Goal: Information Seeking & Learning: Learn about a topic

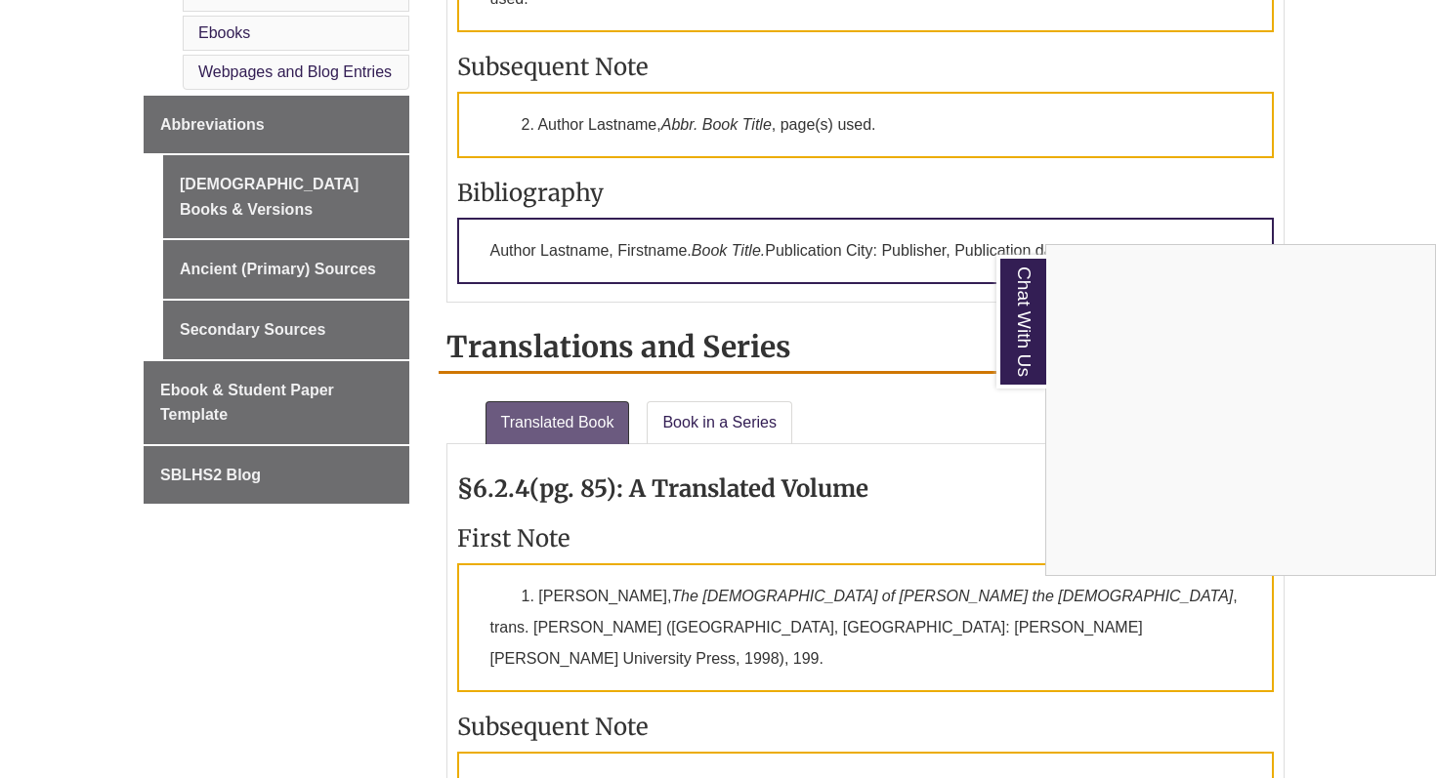
scroll to position [1308, 0]
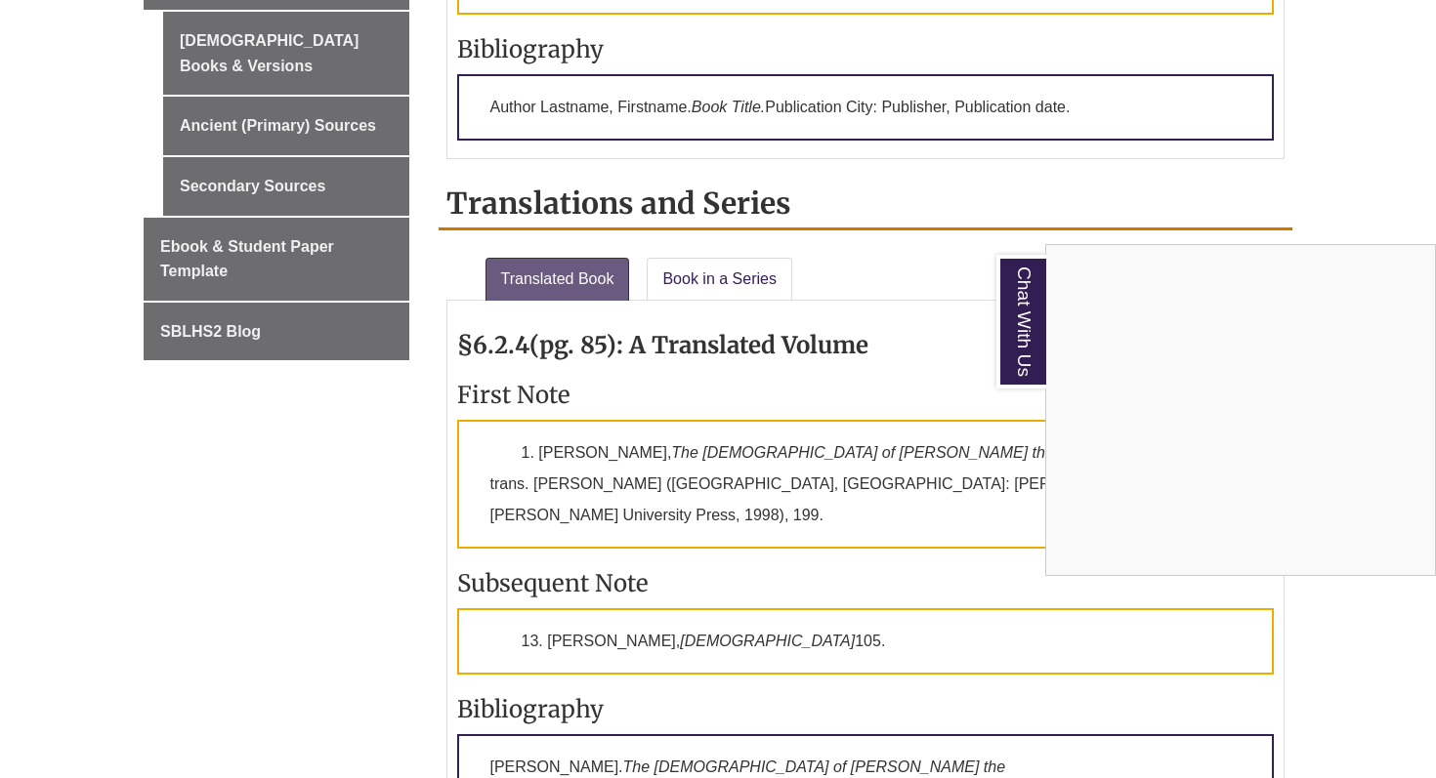
click at [1214, 159] on div "Chat With Us" at bounding box center [718, 389] width 1436 height 778
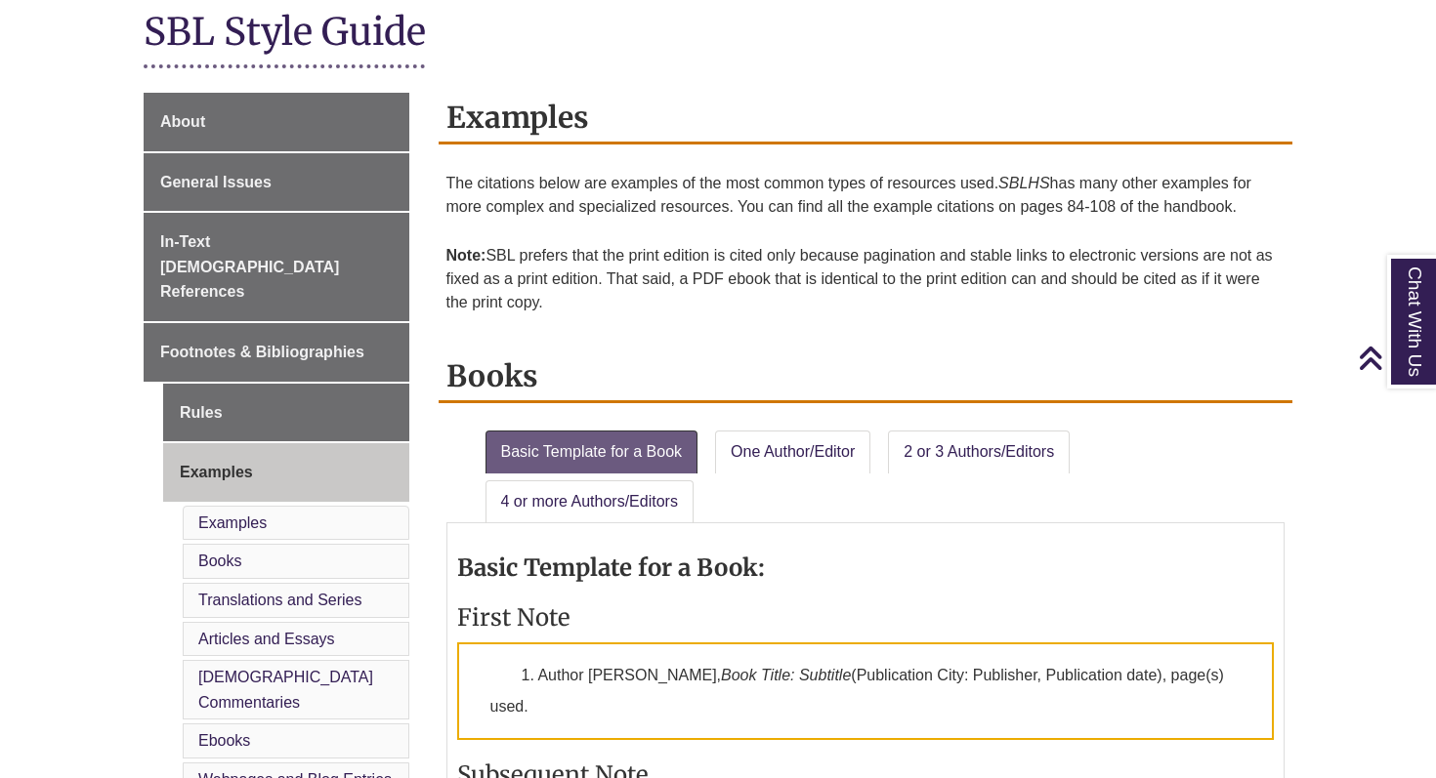
scroll to position [415, 0]
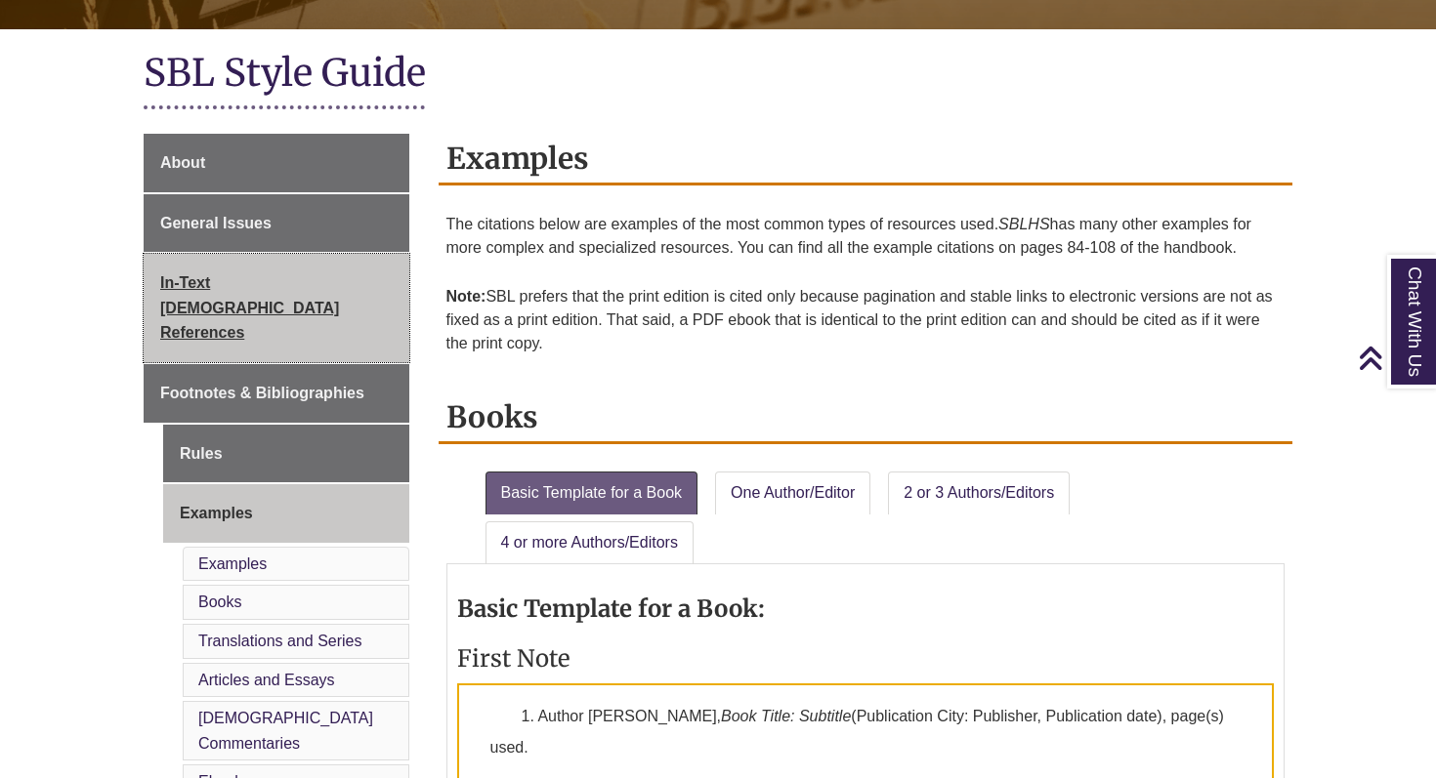
click at [316, 271] on link "In-Text [DEMOGRAPHIC_DATA] References" at bounding box center [277, 308] width 266 height 108
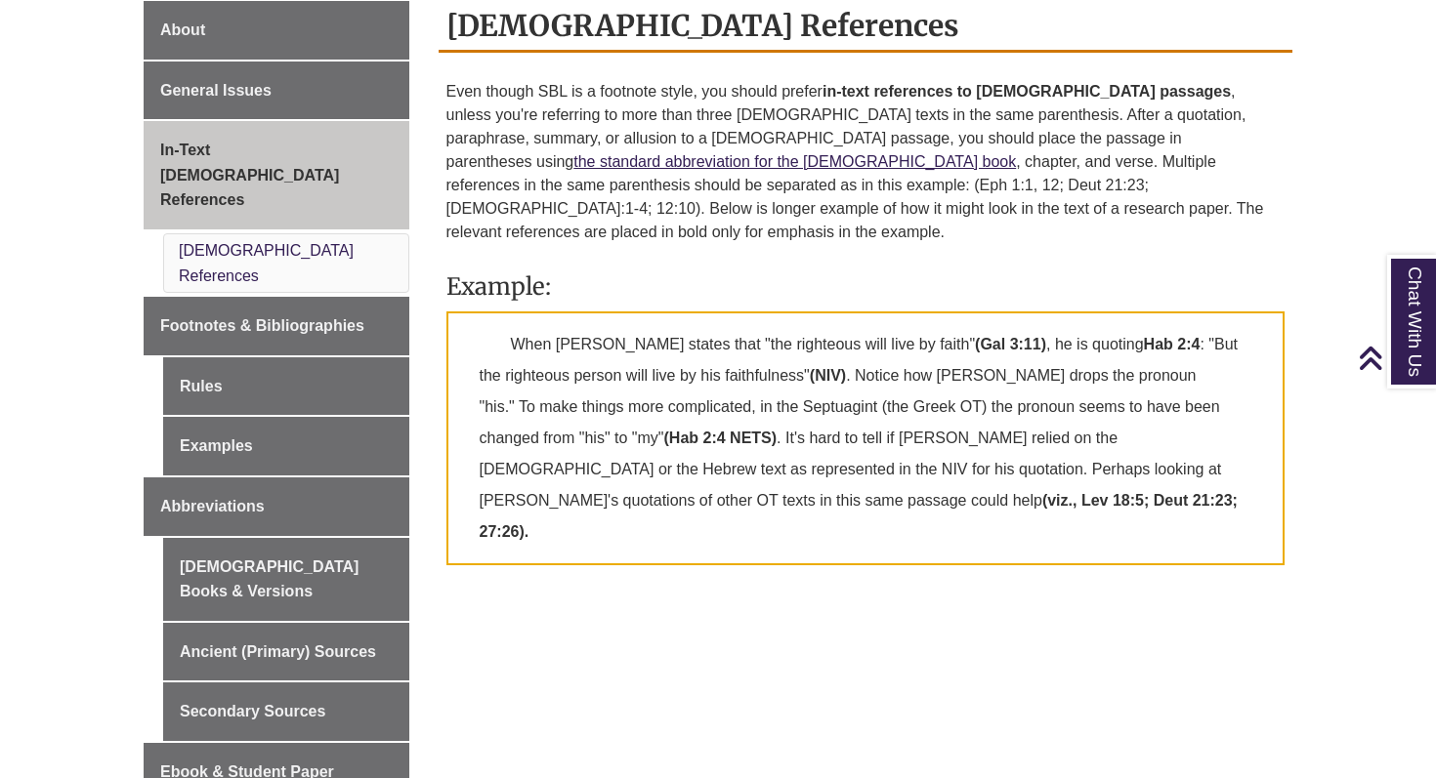
scroll to position [552, 0]
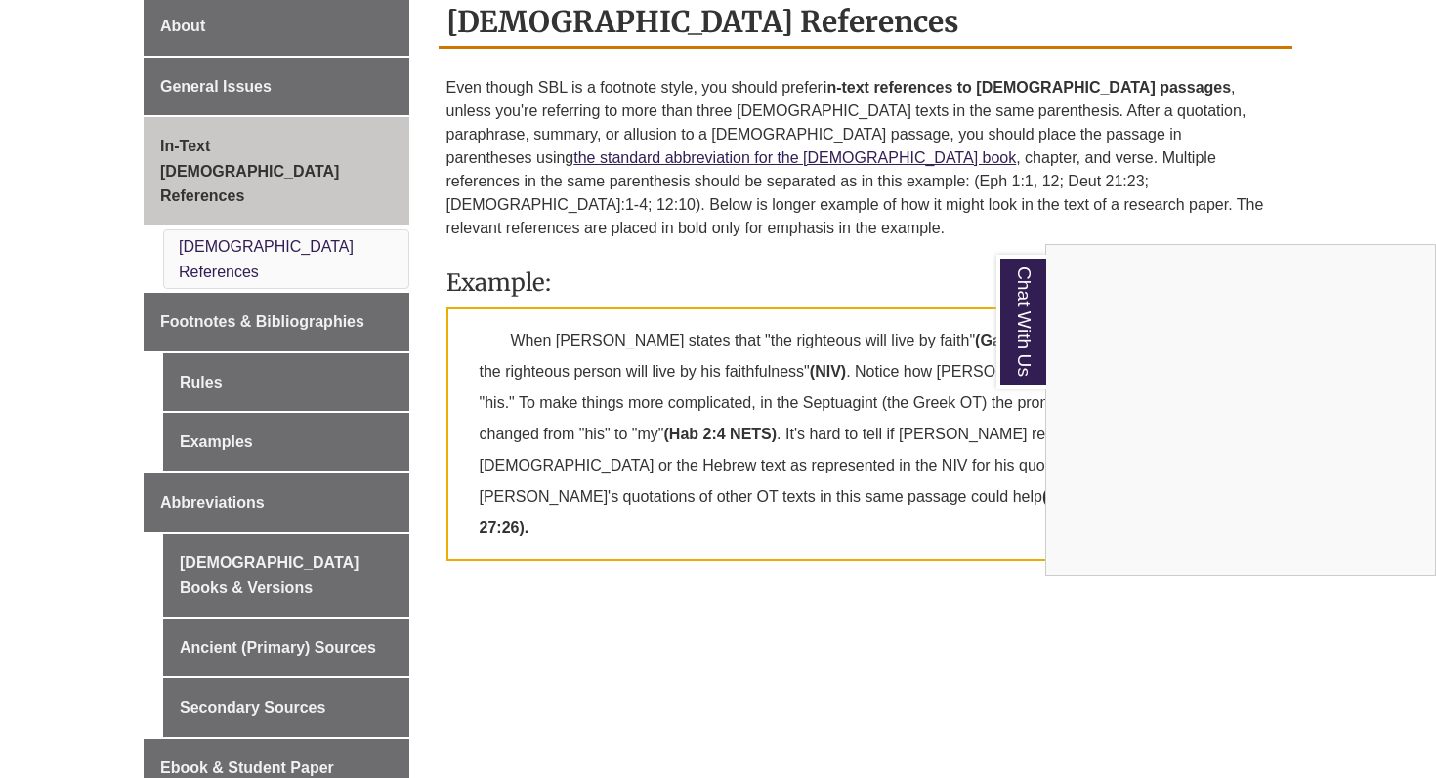
click at [844, 266] on div "Chat With Us" at bounding box center [718, 389] width 1436 height 778
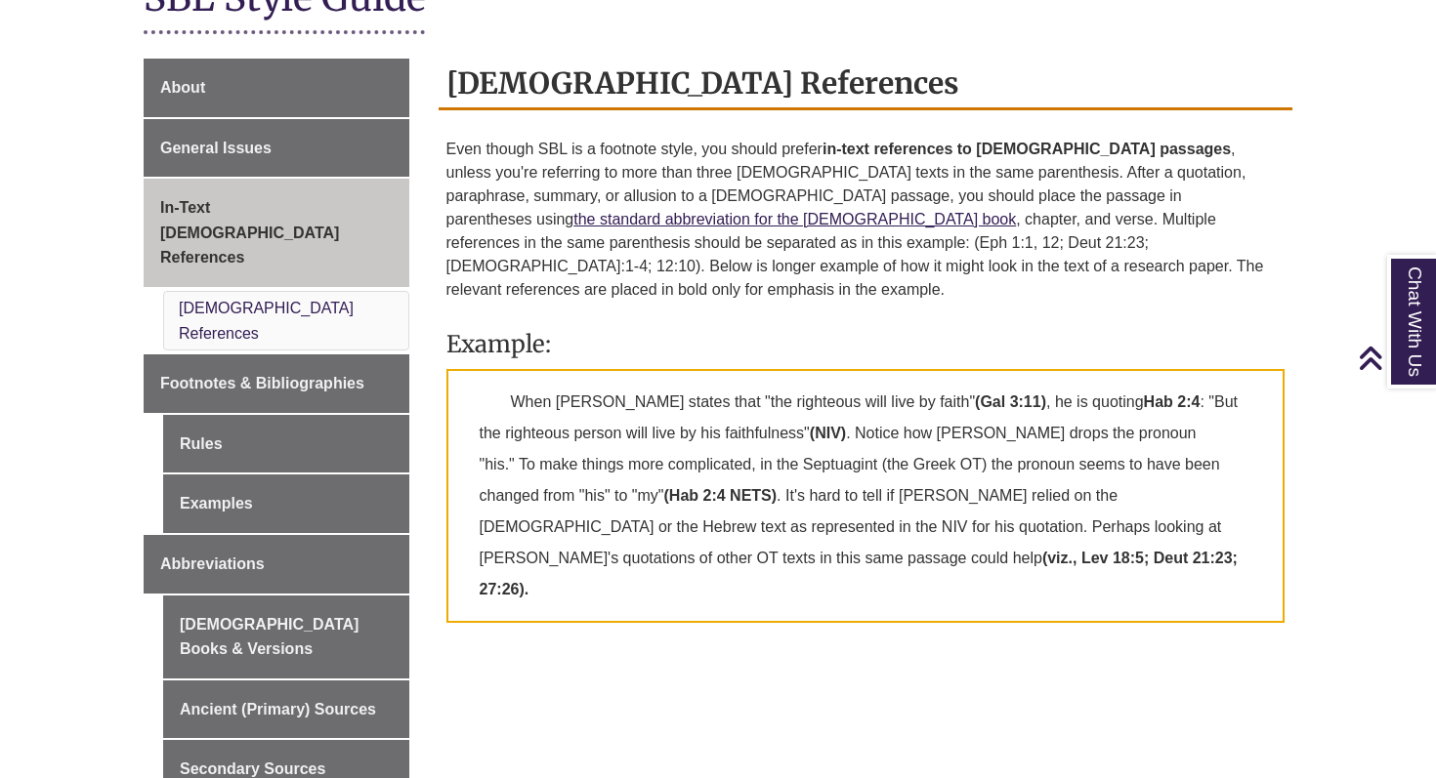
scroll to position [488, 0]
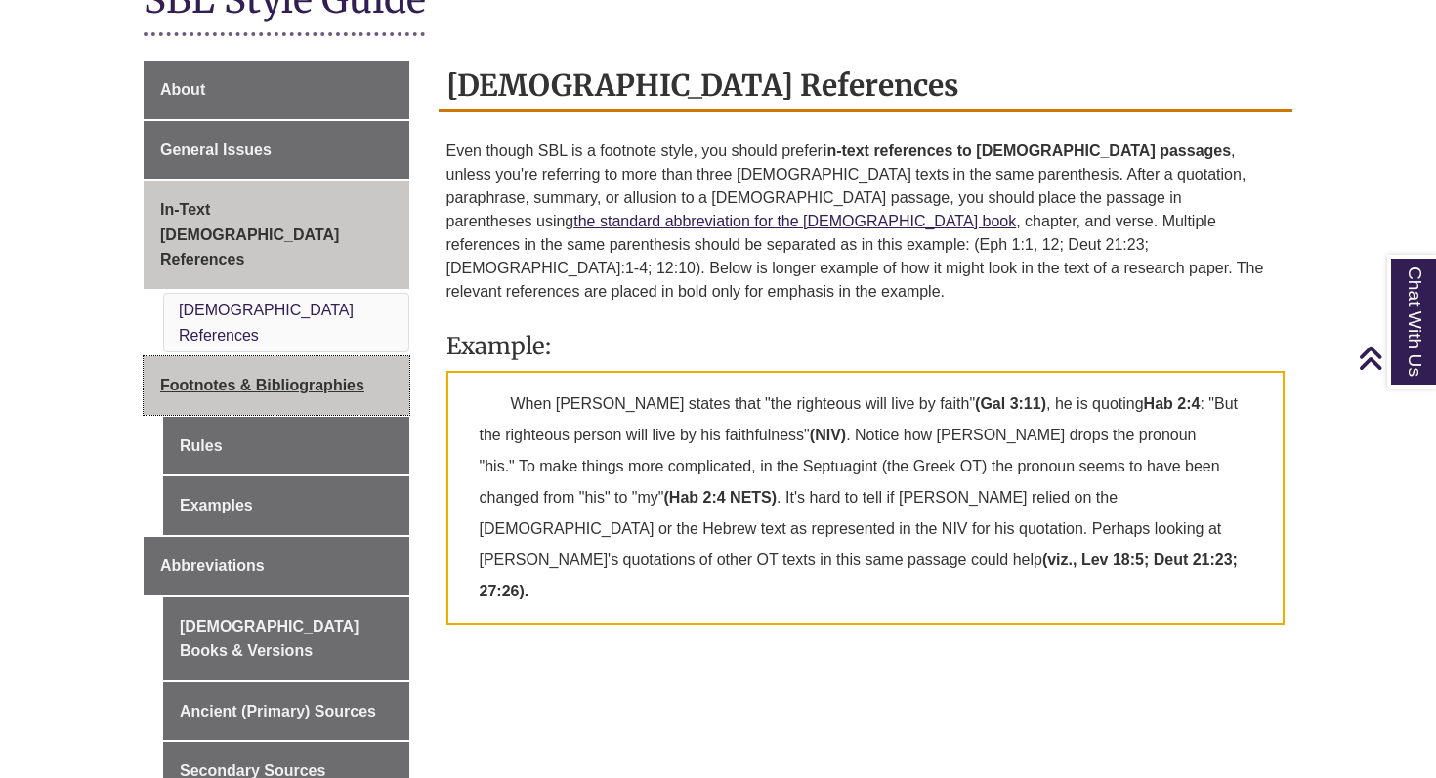
click at [259, 377] on span "Footnotes & Bibliographies" at bounding box center [262, 385] width 204 height 17
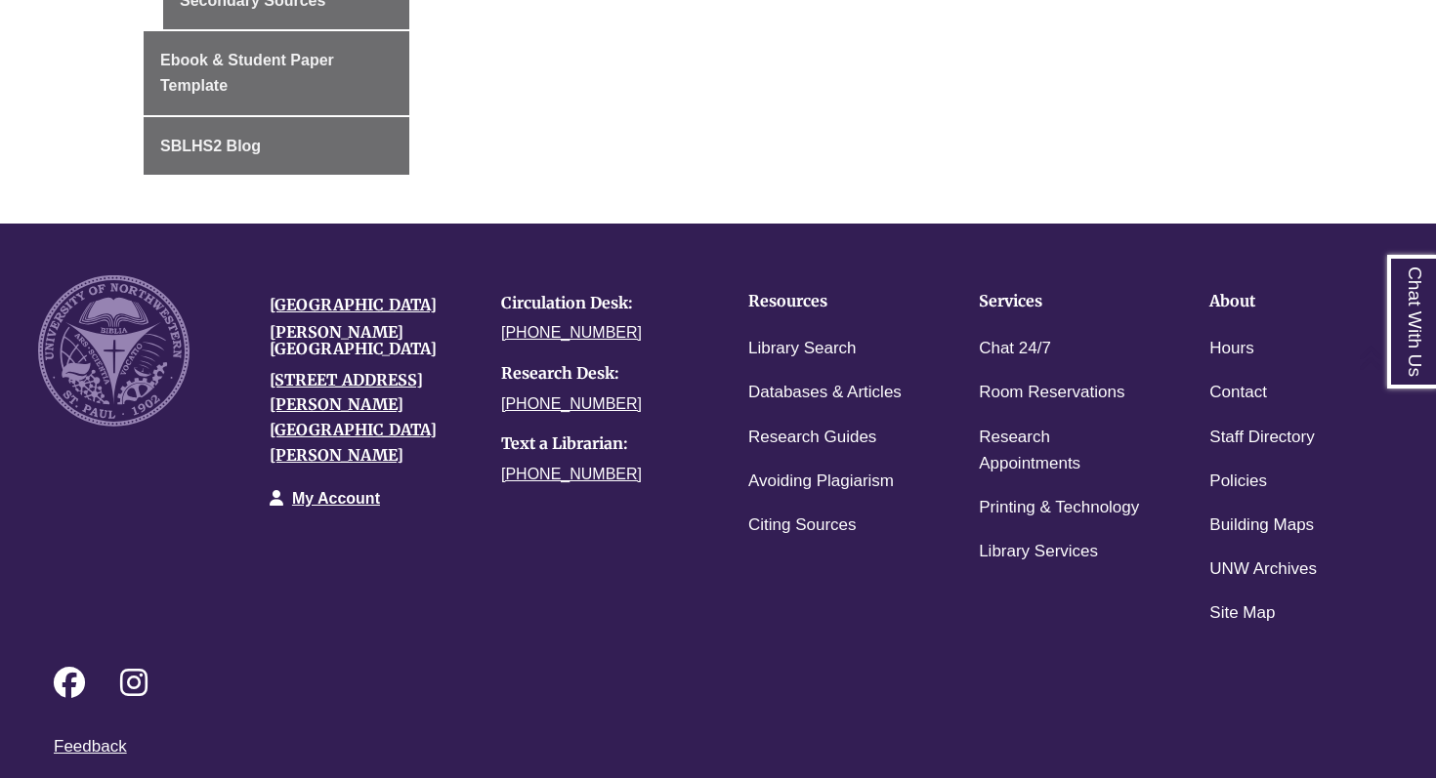
scroll to position [625, 0]
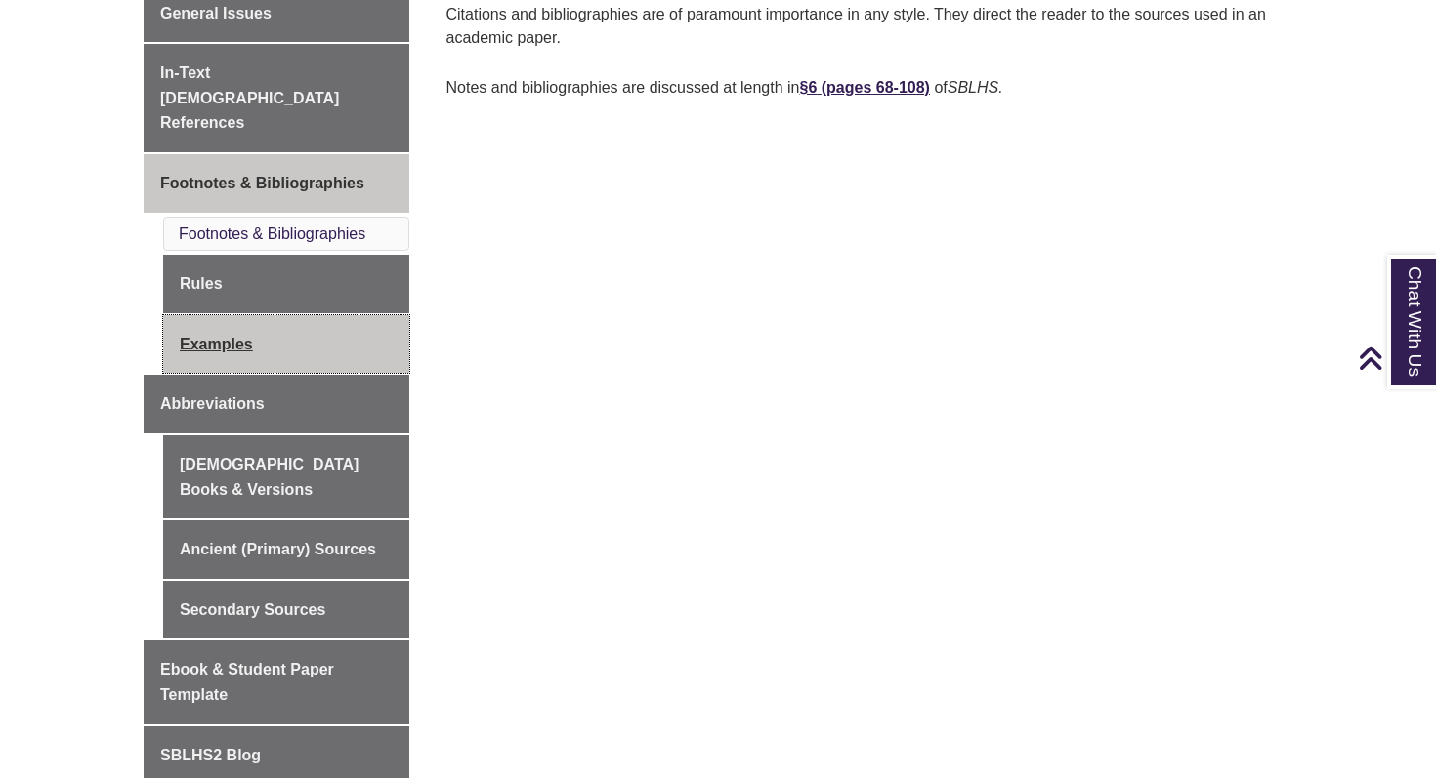
click at [238, 315] on link "Examples" at bounding box center [286, 344] width 246 height 59
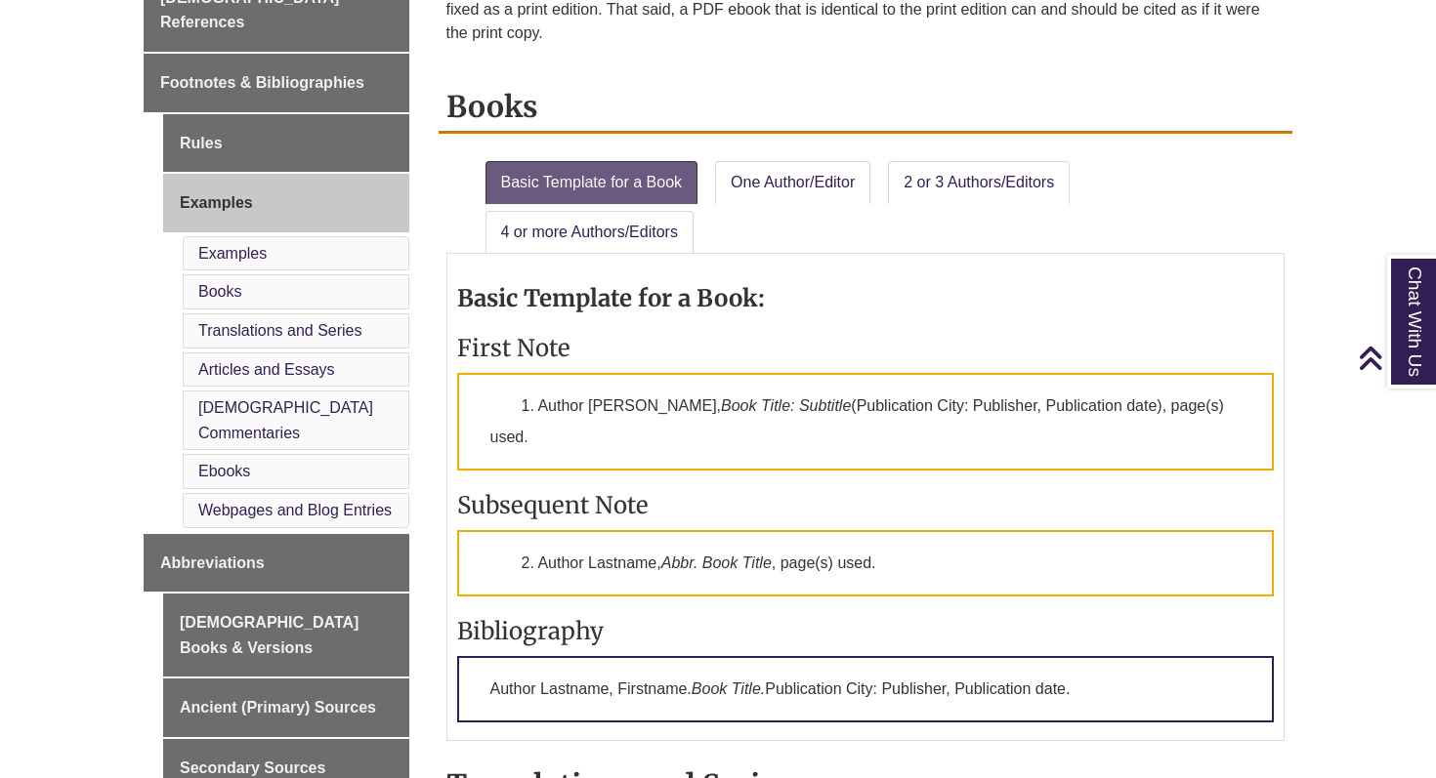
scroll to position [419, 0]
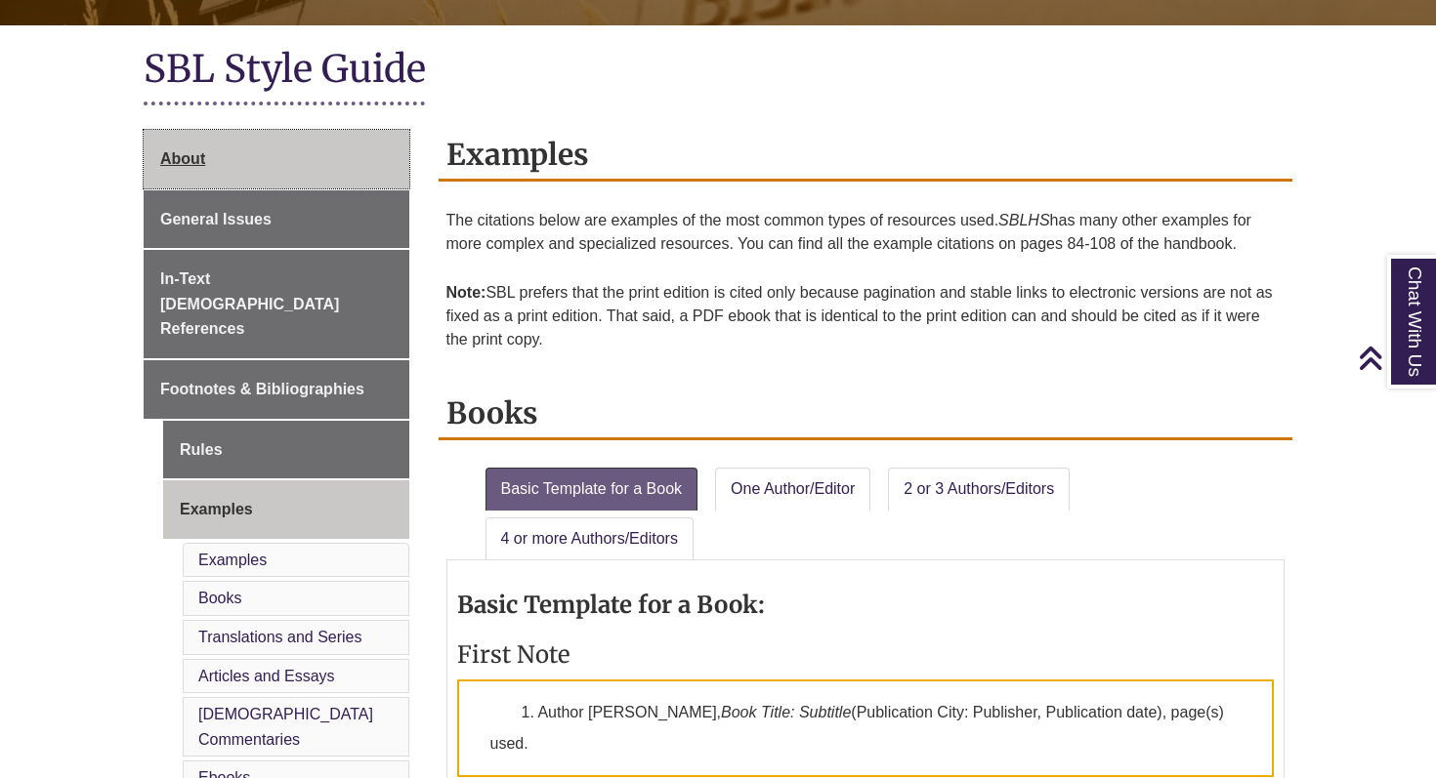
click at [230, 171] on link "About" at bounding box center [277, 159] width 266 height 59
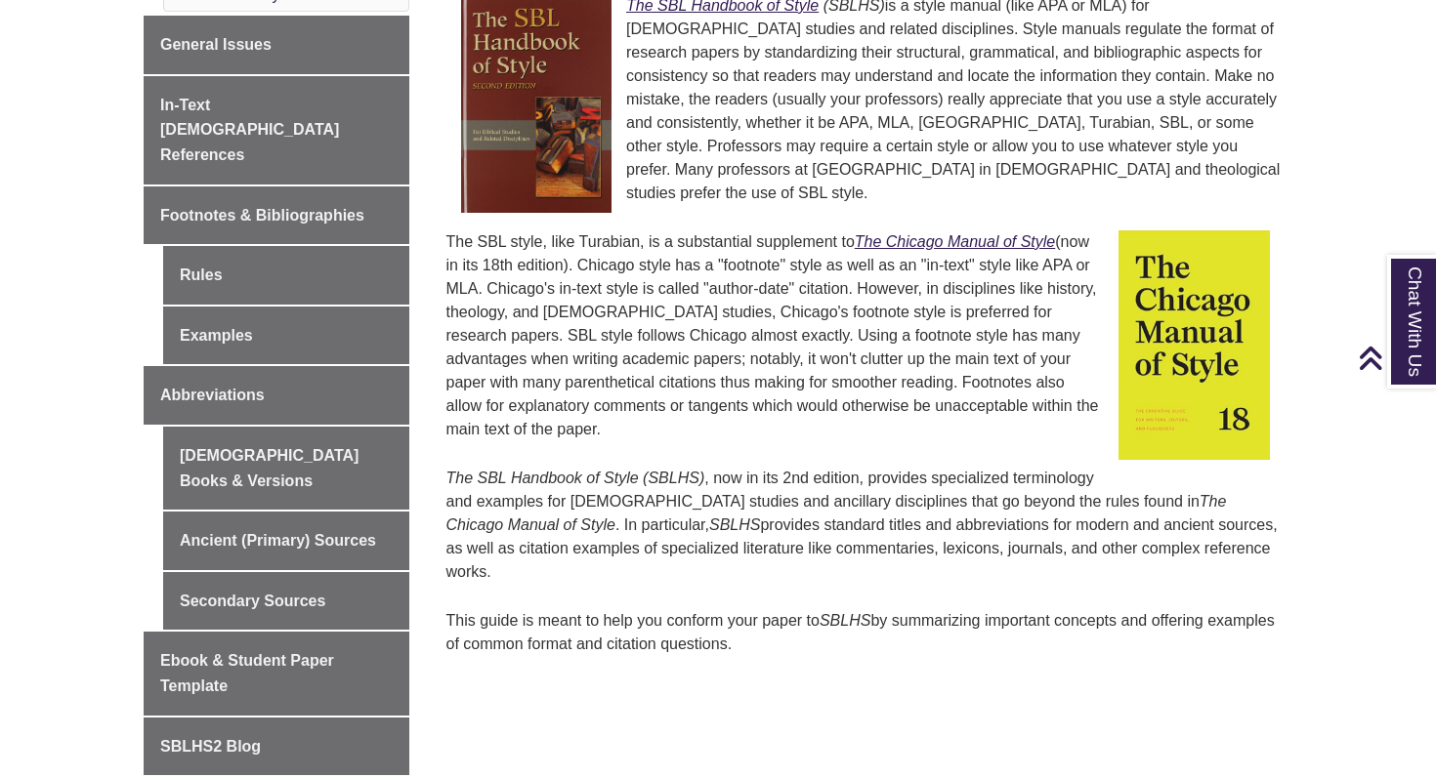
scroll to position [625, 0]
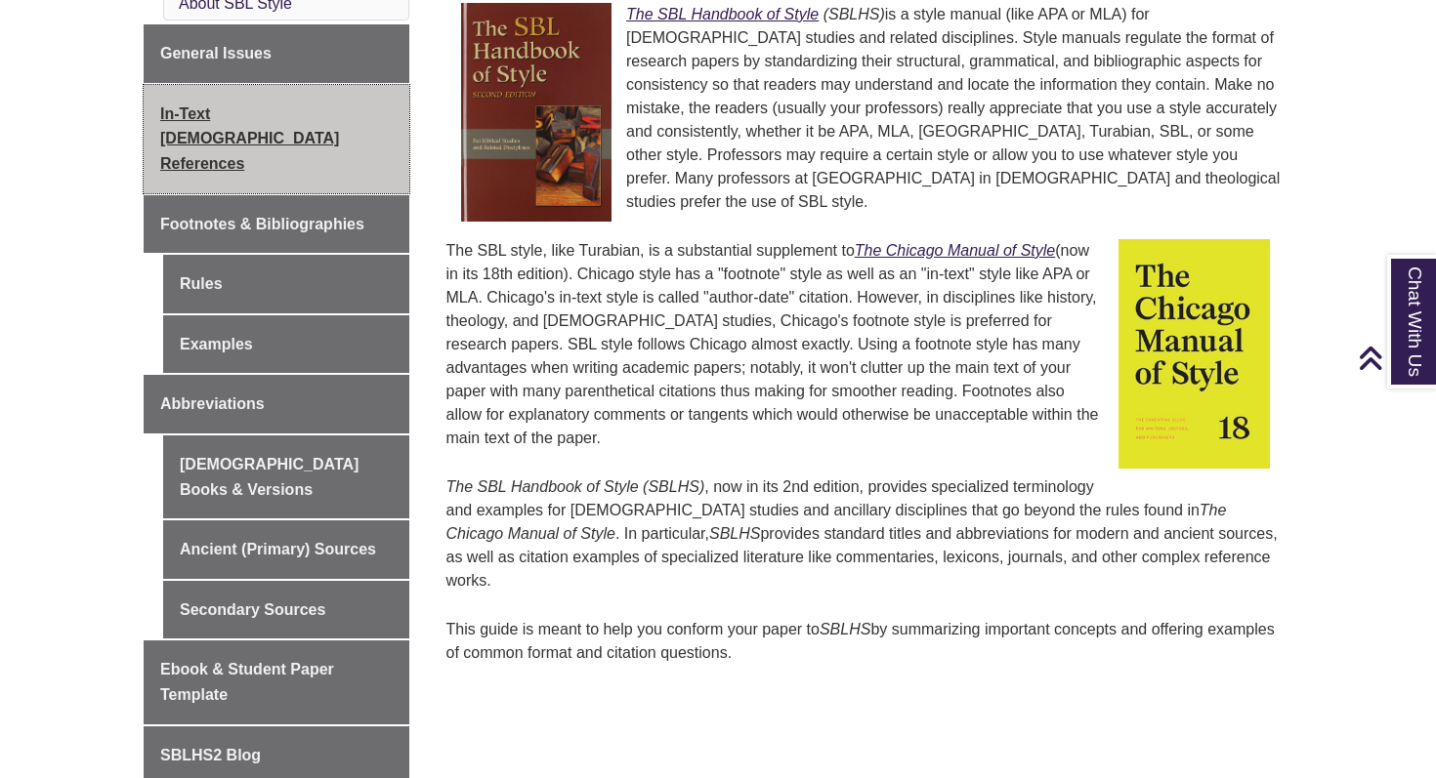
click at [238, 108] on span "In-Text [DEMOGRAPHIC_DATA] References" at bounding box center [249, 138] width 179 height 66
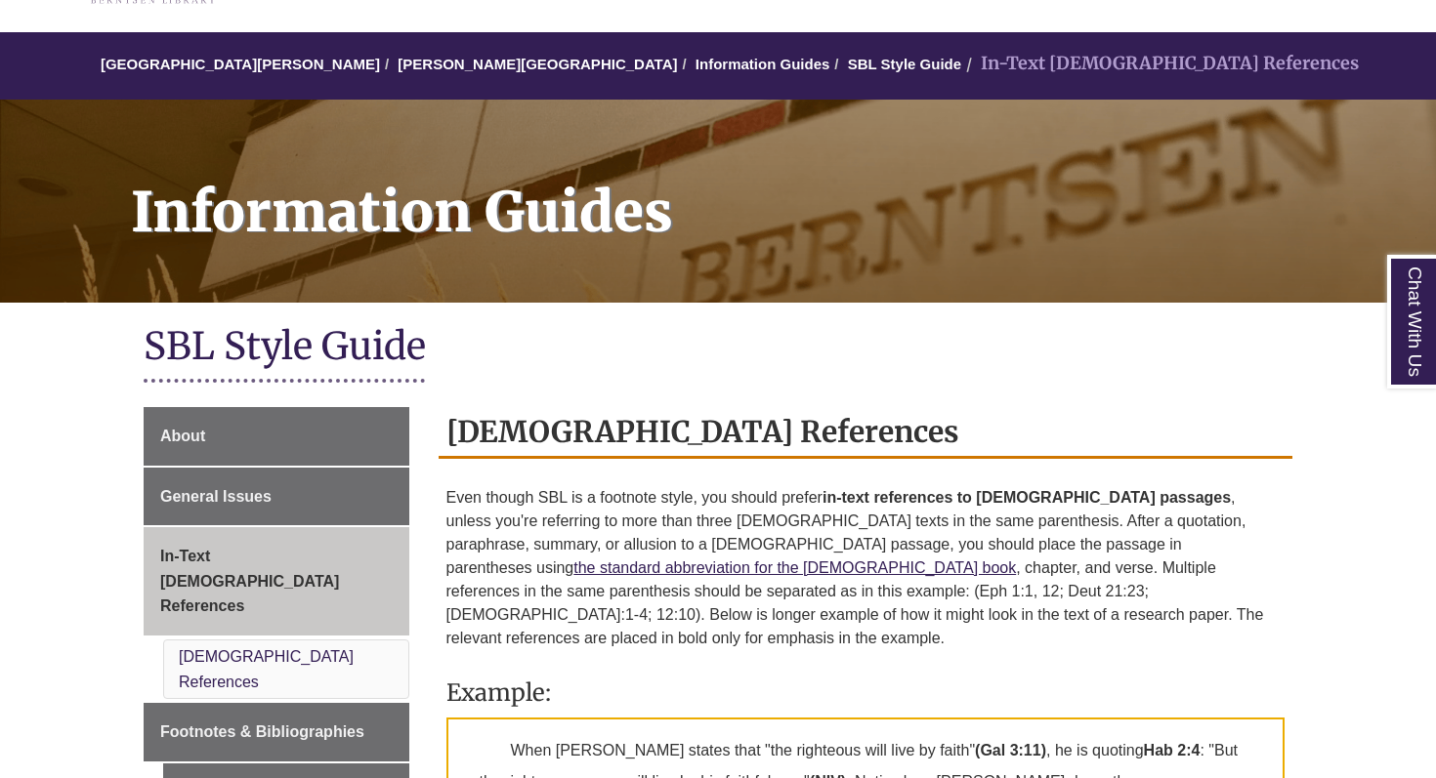
scroll to position [540, 0]
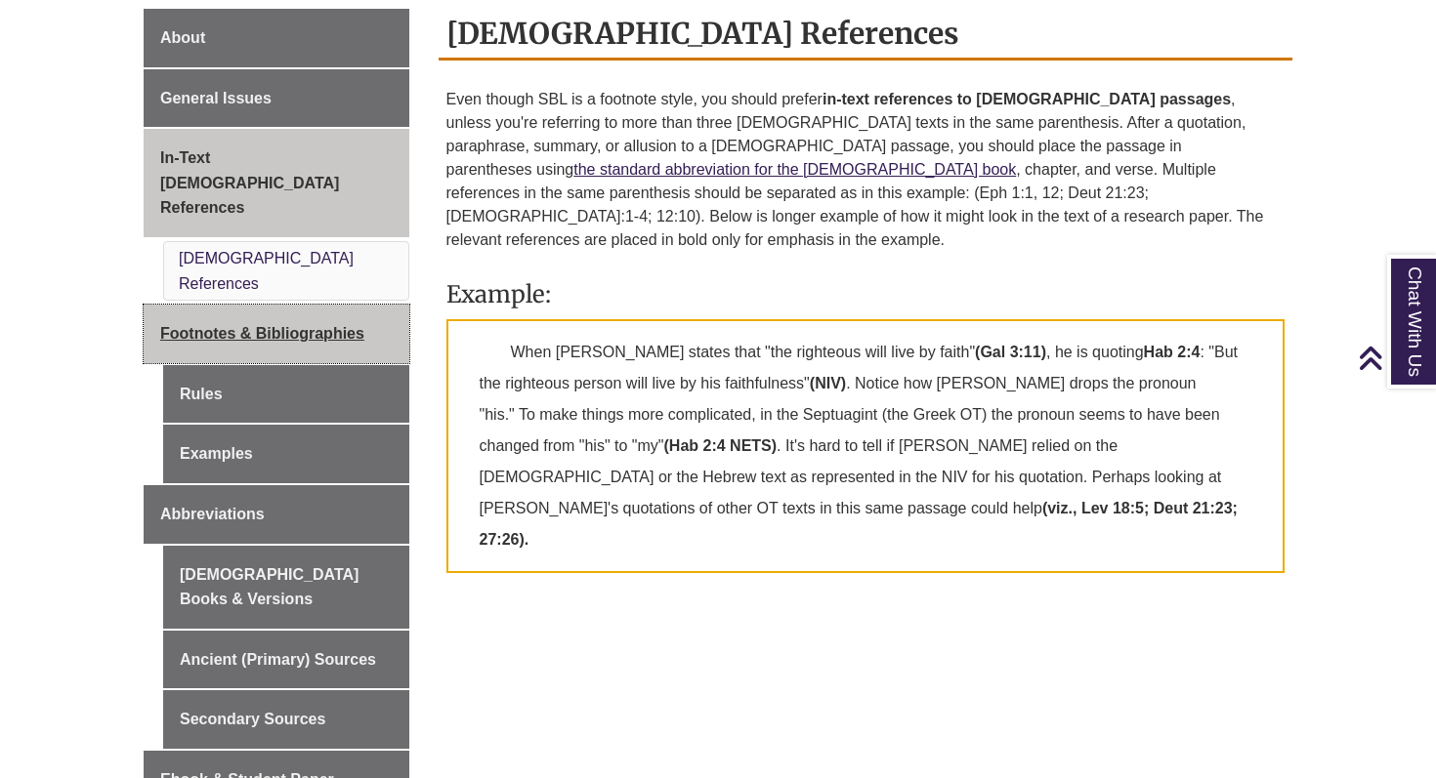
click at [281, 325] on span "Footnotes & Bibliographies" at bounding box center [262, 333] width 204 height 17
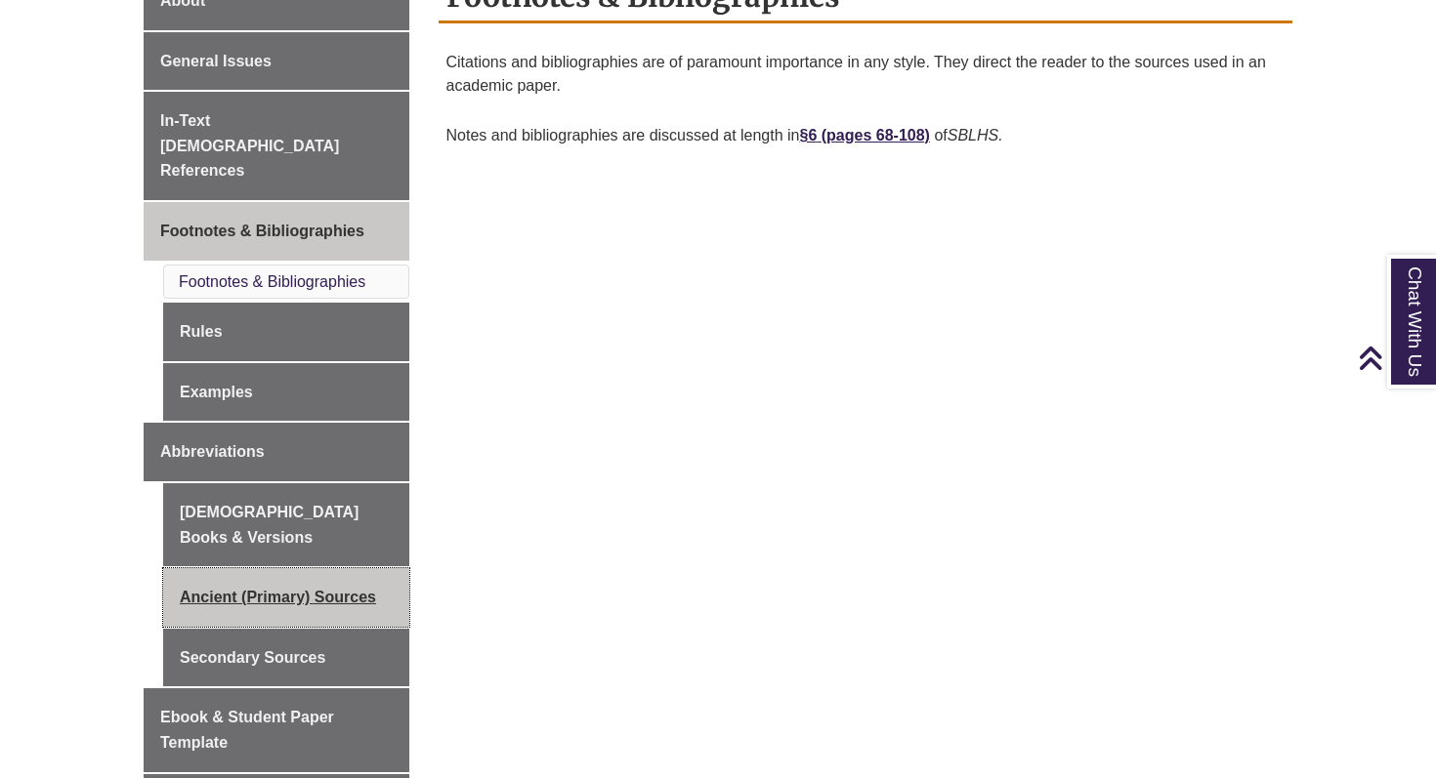
scroll to position [592, 0]
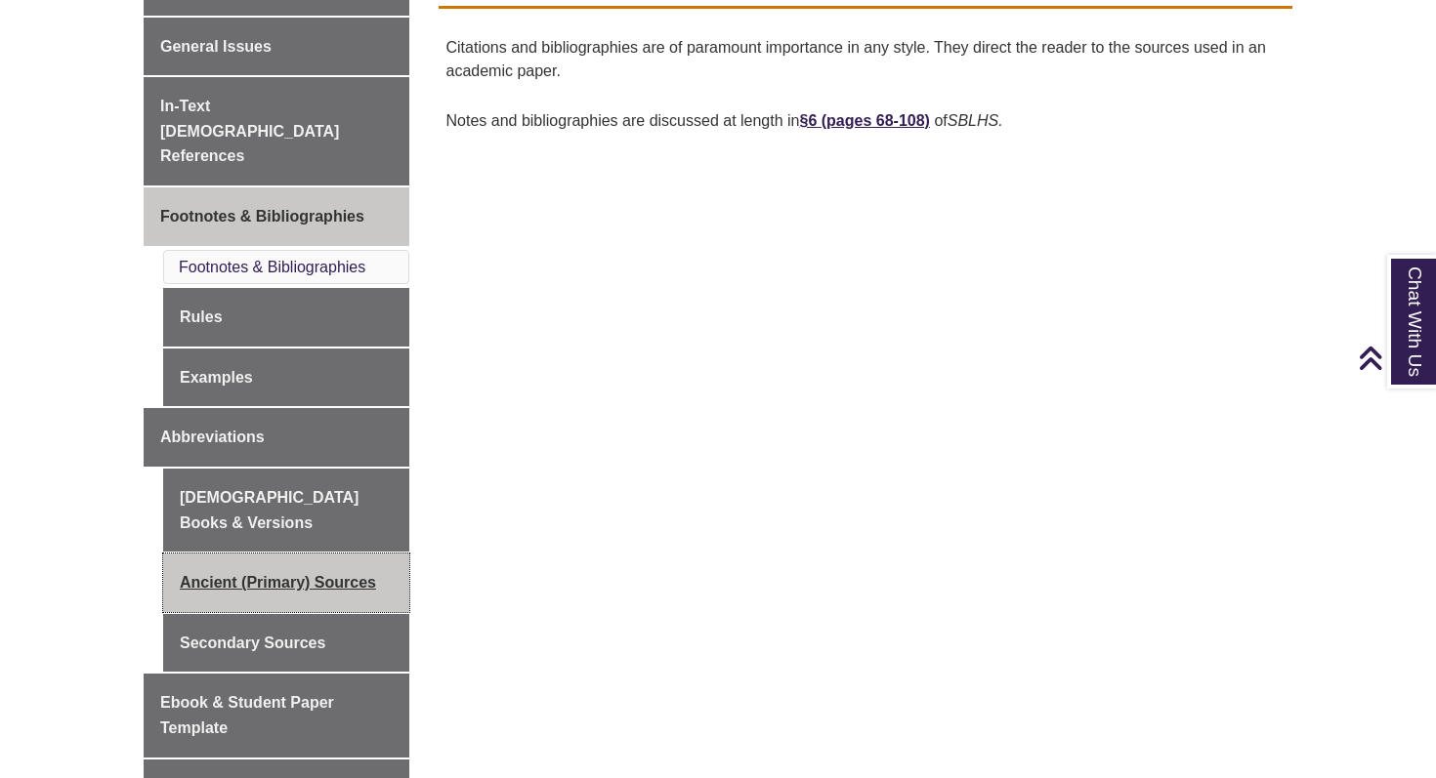
click at [332, 554] on link "Ancient (Primary) Sources" at bounding box center [286, 583] width 246 height 59
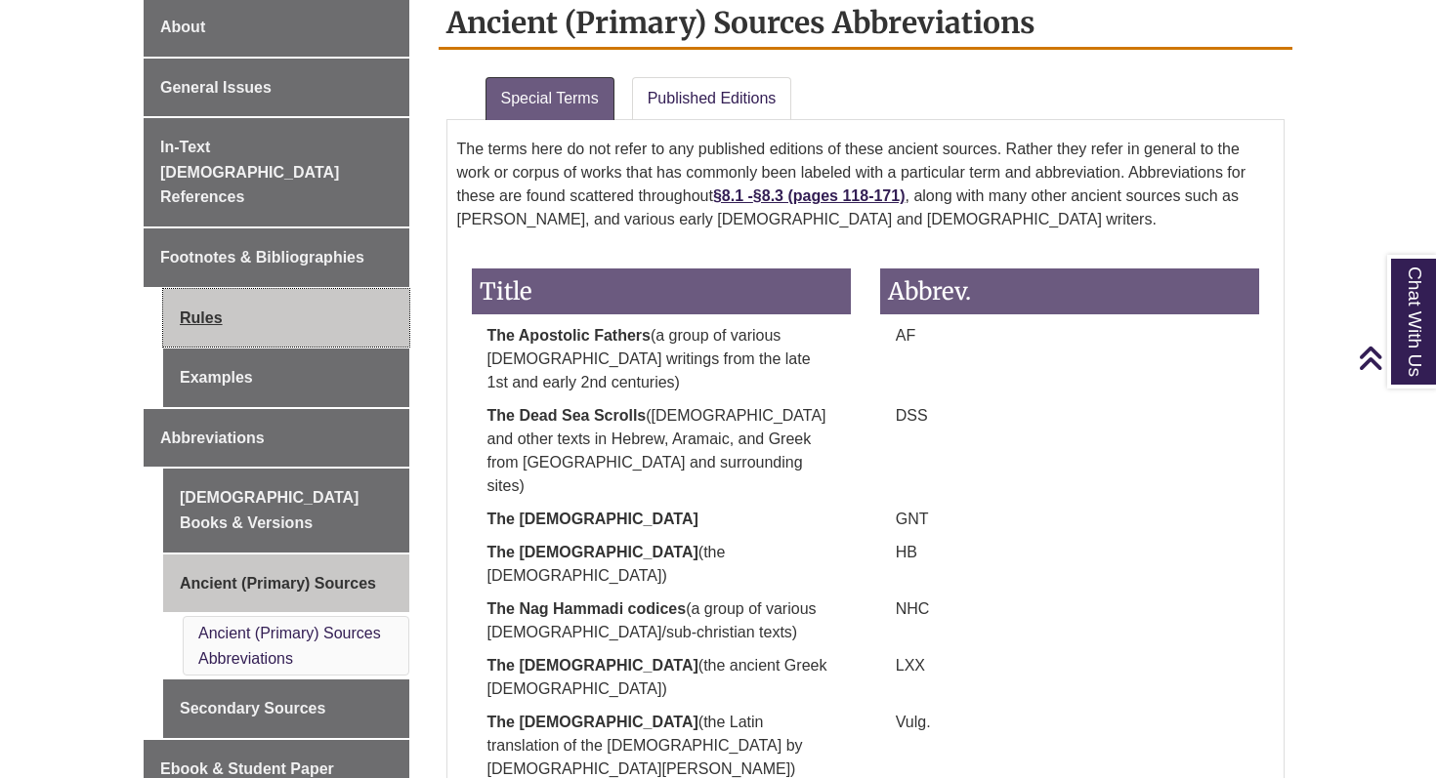
scroll to position [539, 0]
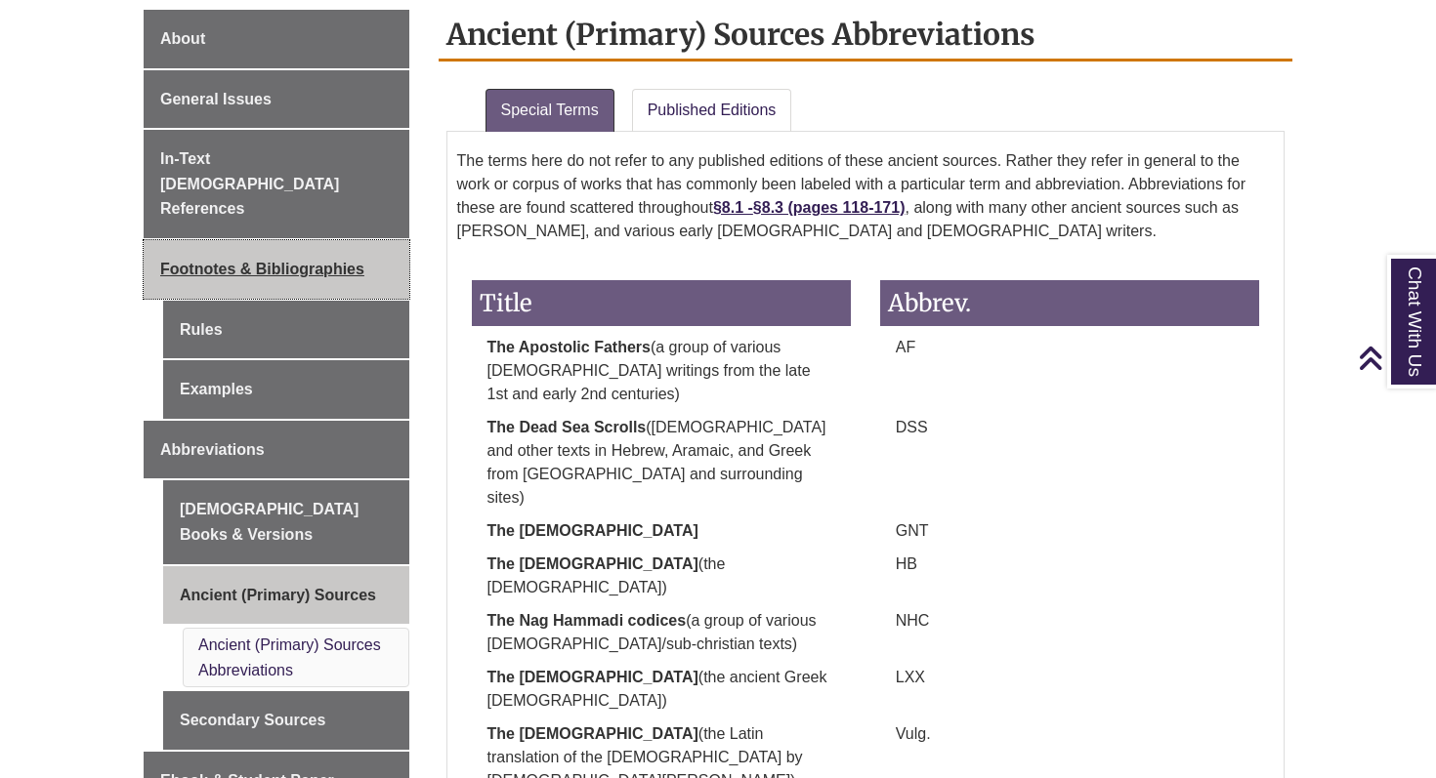
click at [246, 261] on span "Footnotes & Bibliographies" at bounding box center [262, 269] width 204 height 17
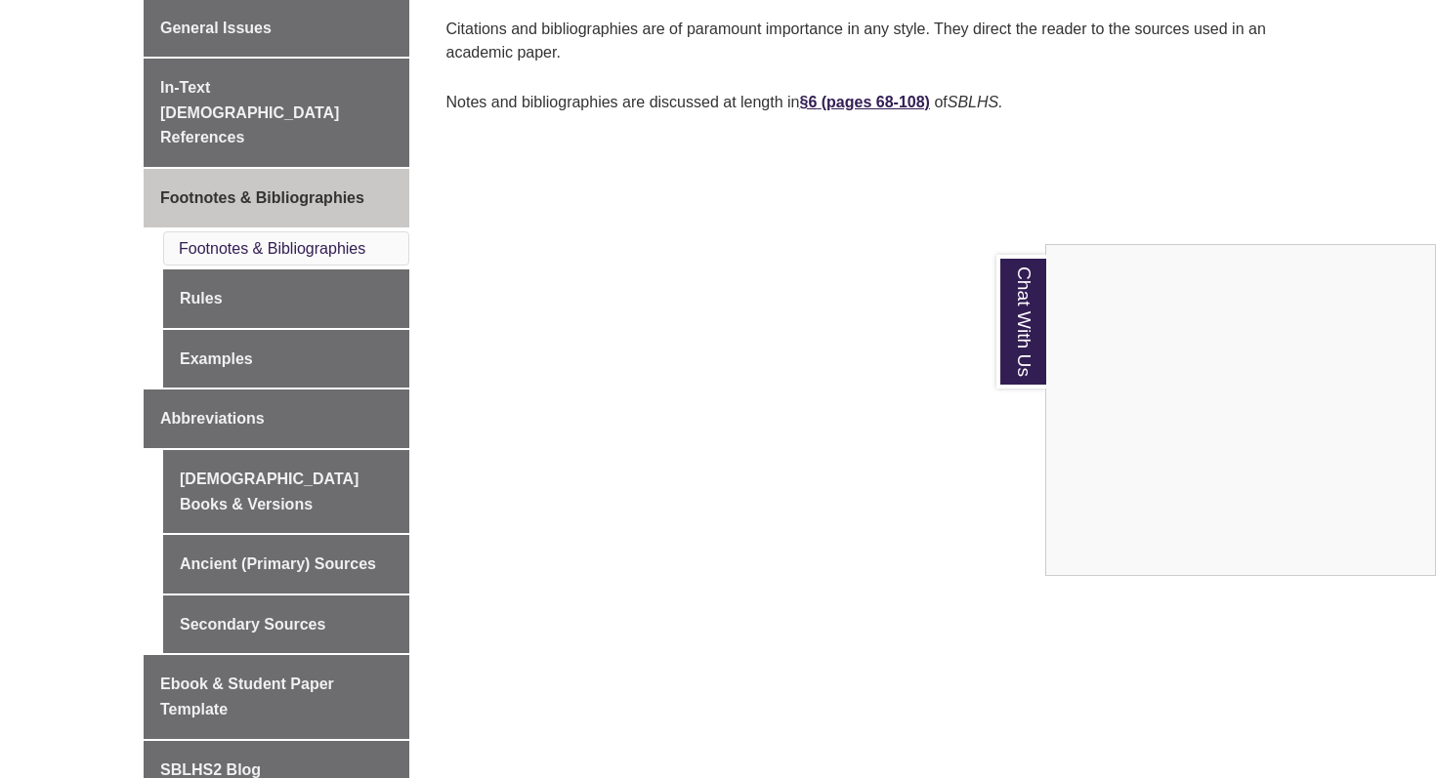
scroll to position [592, 0]
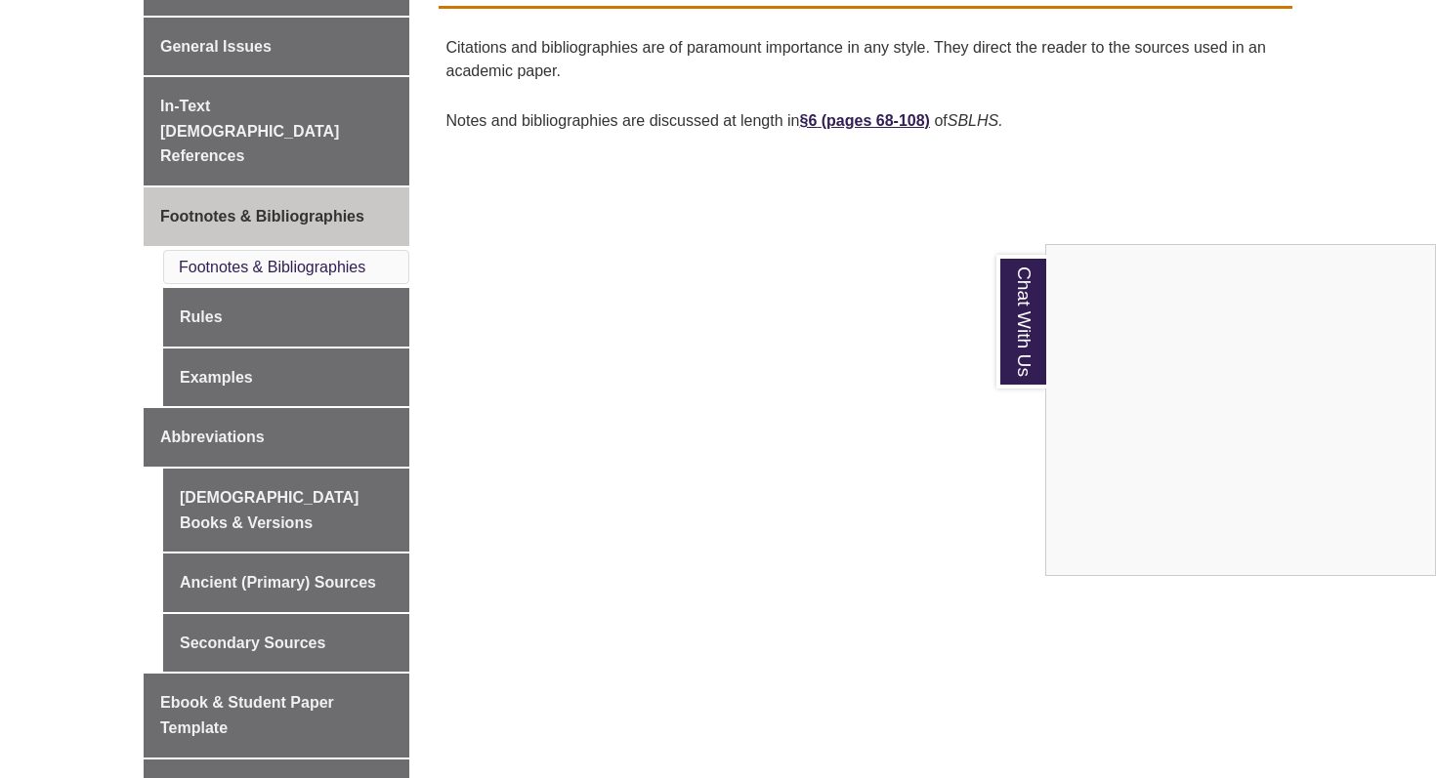
click at [260, 99] on div "Chat With Us" at bounding box center [718, 389] width 1436 height 778
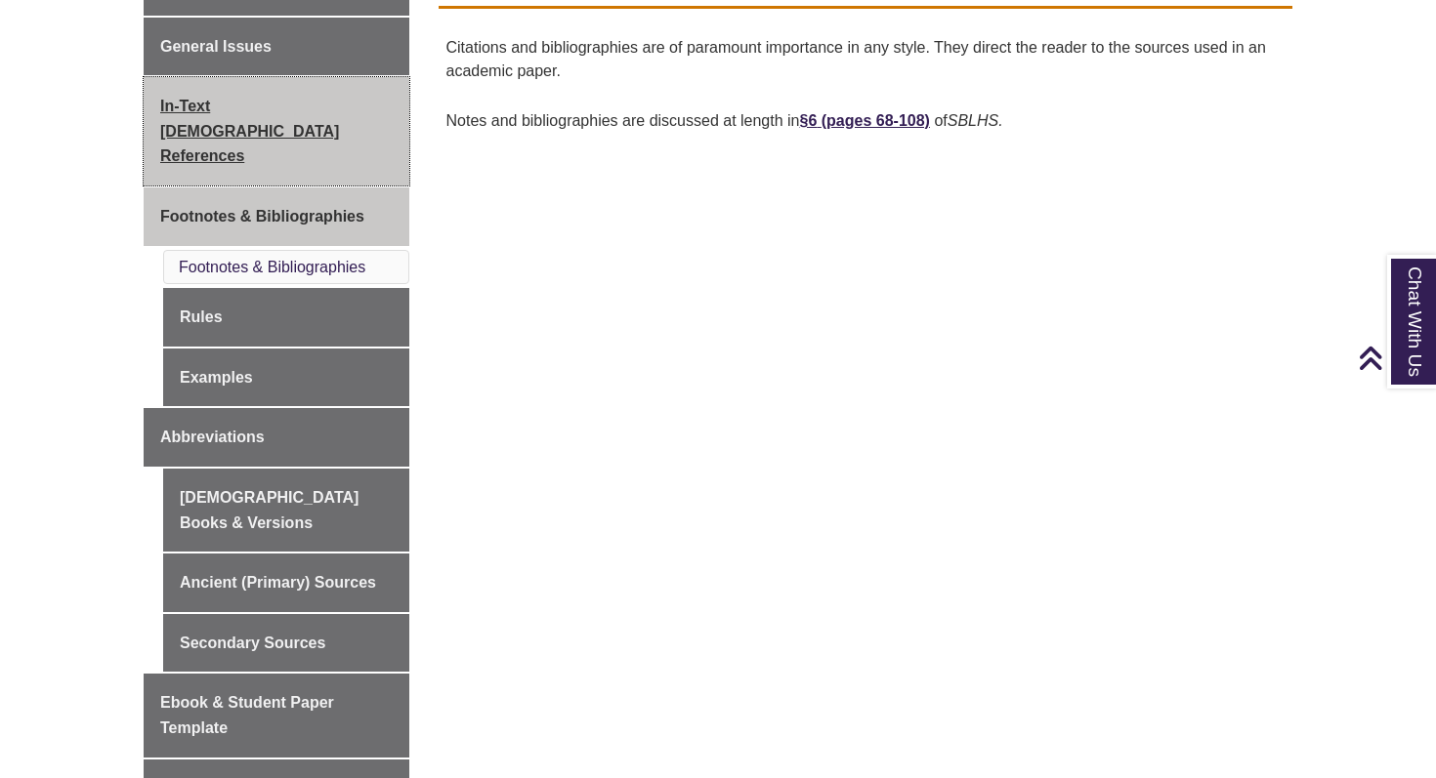
click at [302, 110] on span "In-Text [DEMOGRAPHIC_DATA] References" at bounding box center [249, 131] width 179 height 66
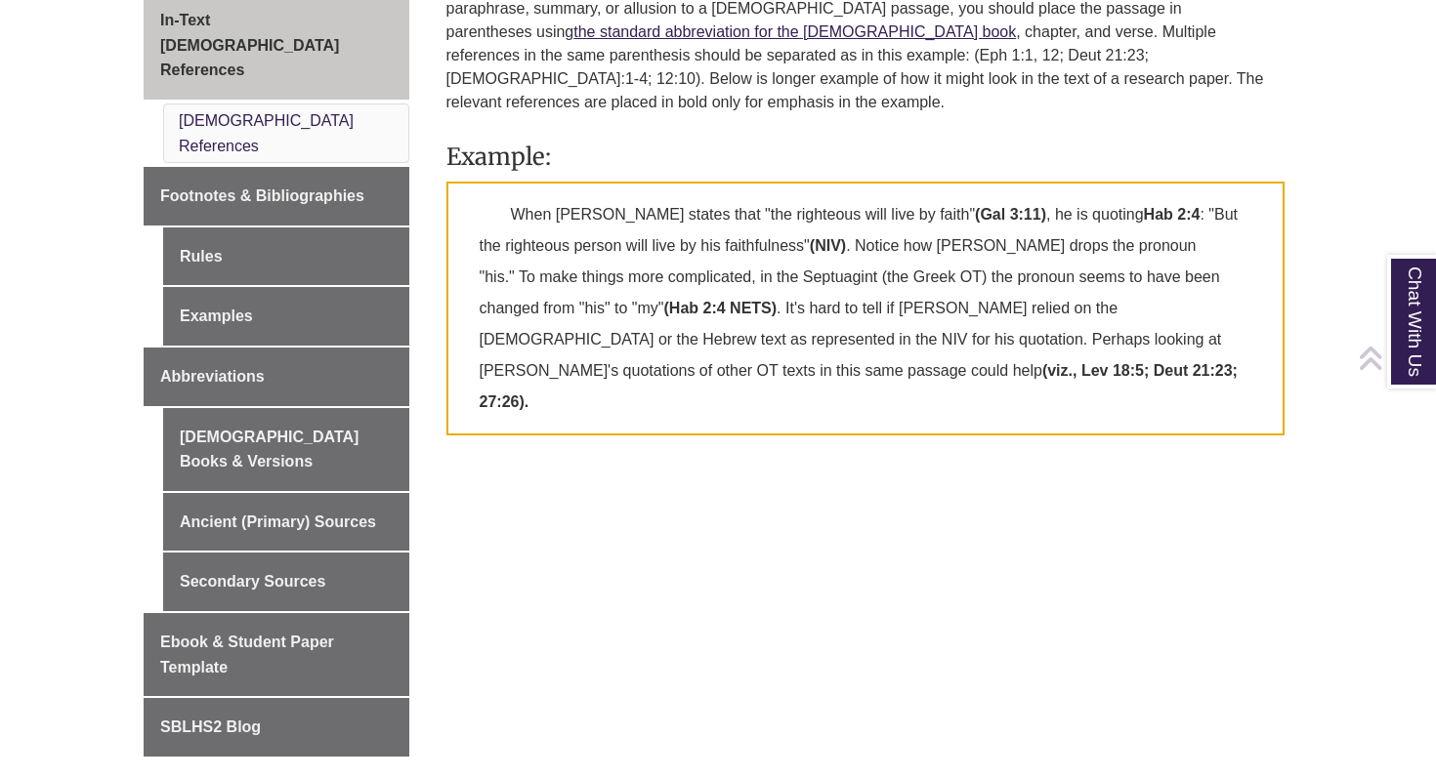
scroll to position [687, 0]
